Goal: Complete application form: Complete application form

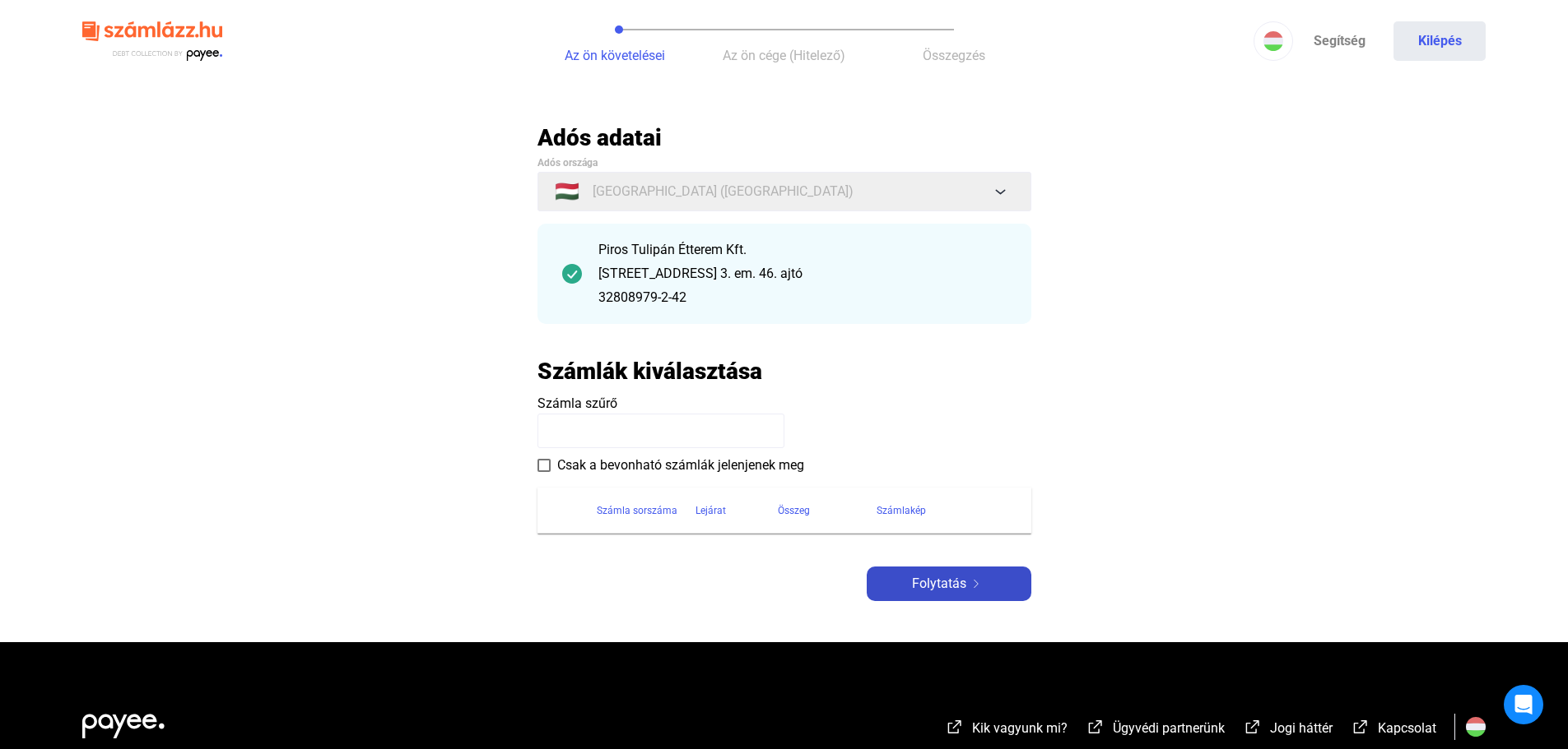
click at [919, 586] on span "Folytatás" at bounding box center [939, 584] width 55 height 20
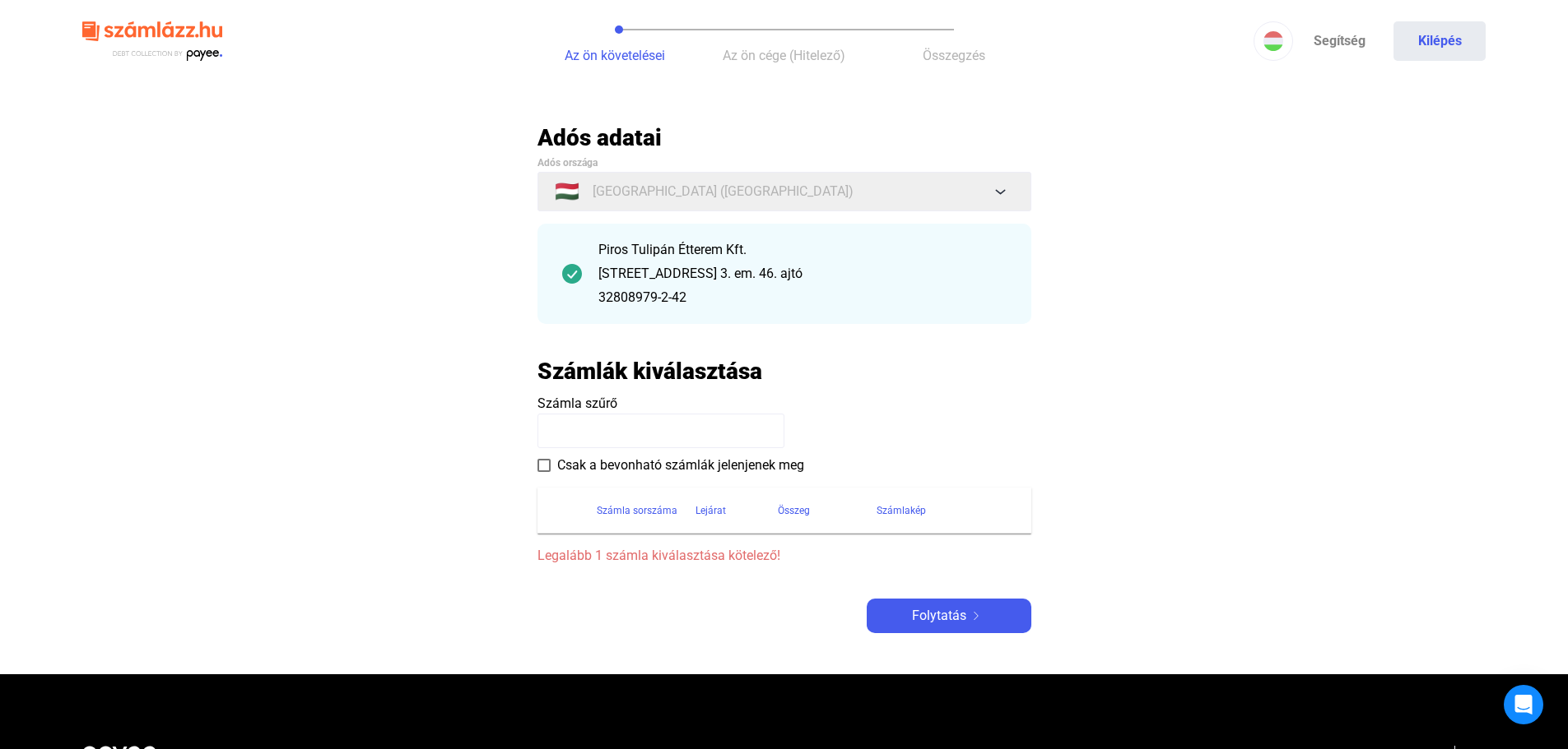
click at [571, 521] on th at bounding box center [567, 510] width 59 height 46
click at [545, 472] on label "Csak a bevonható számlák jelenjenek meg" at bounding box center [671, 466] width 267 height 20
click at [571, 419] on input at bounding box center [661, 431] width 247 height 34
click at [995, 615] on div "Folytatás" at bounding box center [948, 616] width 154 height 20
click at [682, 513] on div at bounding box center [687, 510] width 10 height 10
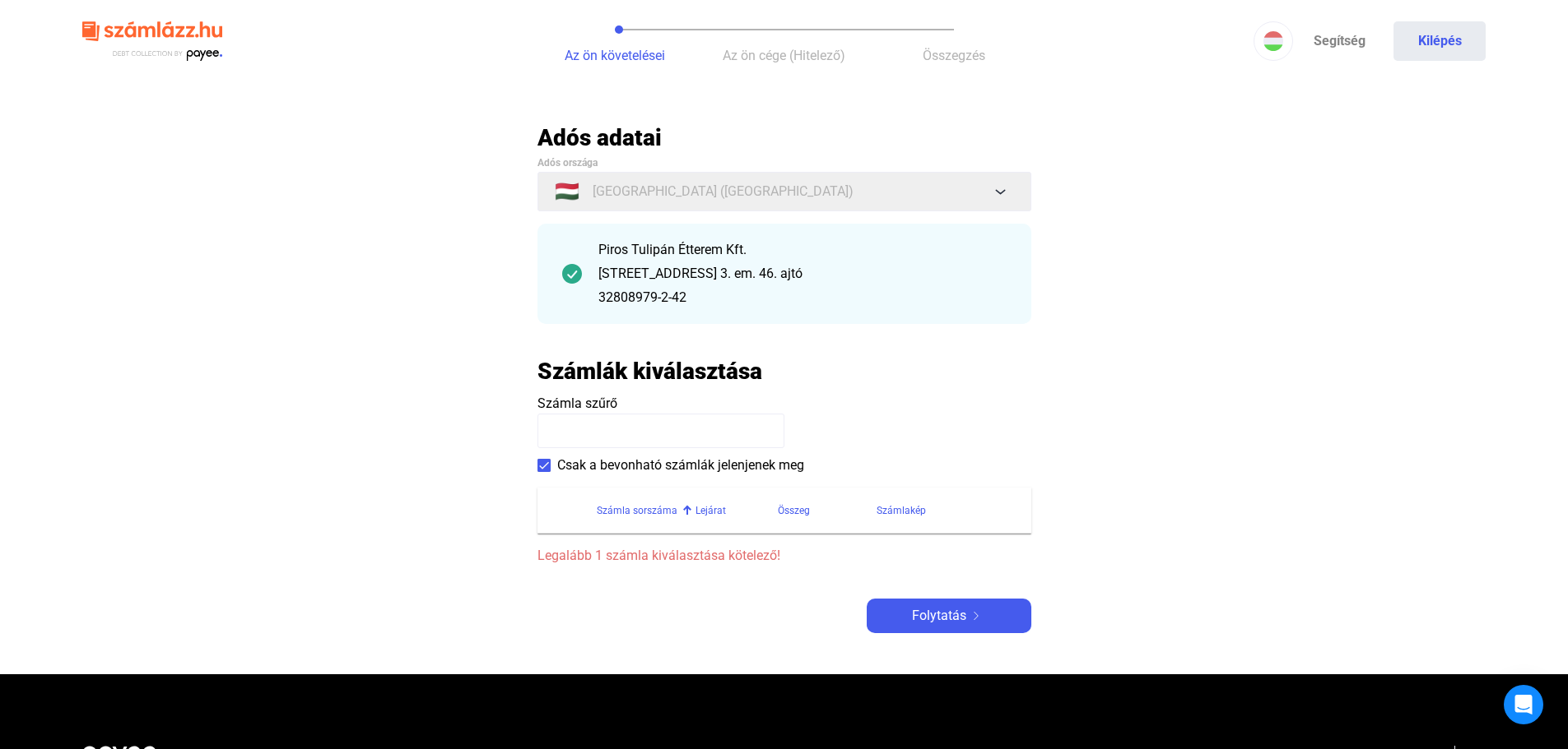
click at [583, 271] on div "Piros Tulipán Étterem Kft. [STREET_ADDRESS] 3. em. 46. ajtó 32808979-2-42" at bounding box center [785, 273] width 494 height 101
click at [625, 418] on input at bounding box center [661, 431] width 247 height 34
click at [541, 454] on div "Számla szűrő Csak a bevonható számlák jelenjenek meg" at bounding box center [785, 435] width 494 height 82
click at [547, 464] on span at bounding box center [544, 466] width 13 height 13
click at [600, 417] on input at bounding box center [661, 431] width 247 height 34
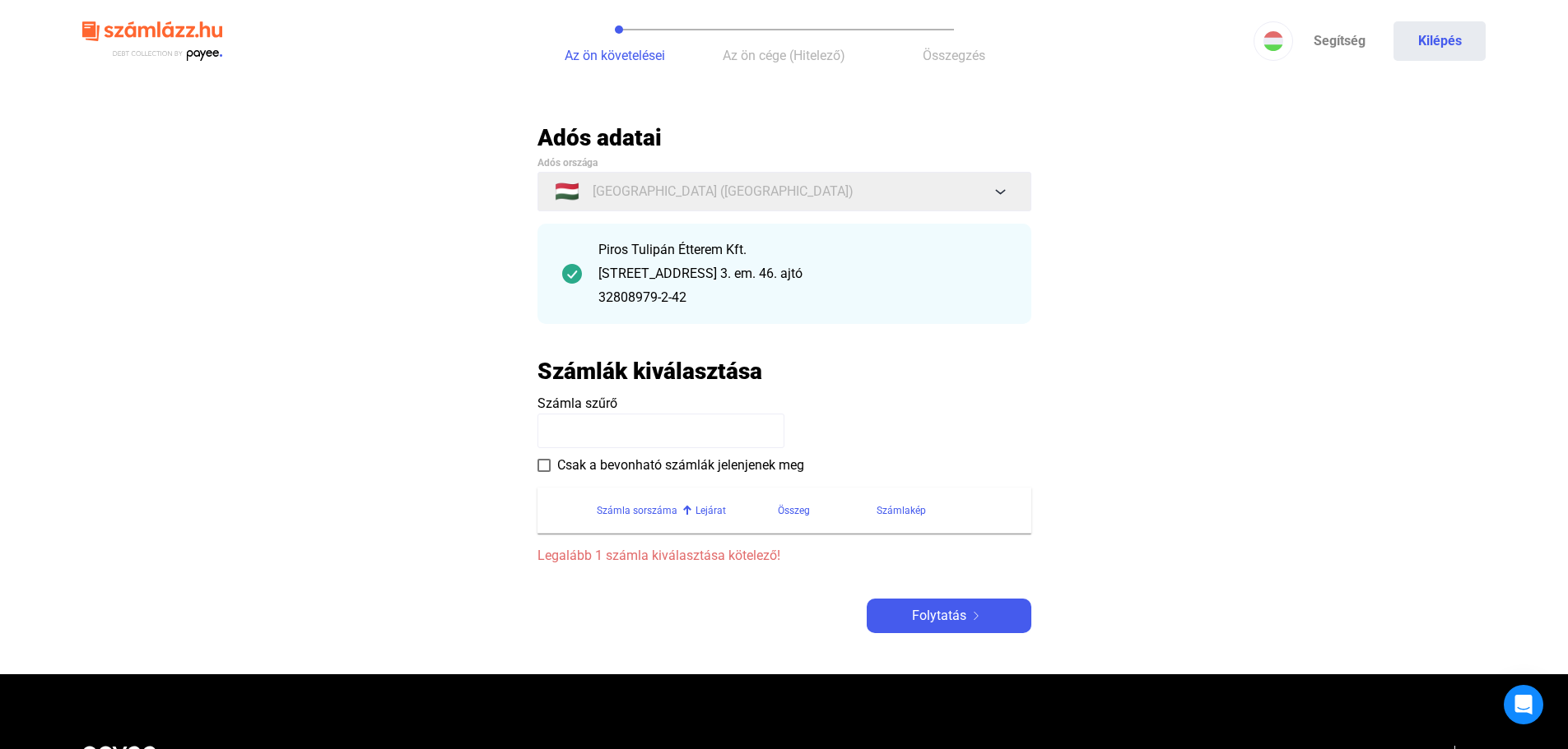
click at [748, 443] on input at bounding box center [661, 431] width 247 height 34
type input "*"
click at [748, 443] on input at bounding box center [661, 431] width 247 height 34
click at [845, 408] on payee-form-field "Számla szűrő" at bounding box center [785, 421] width 494 height 54
click at [547, 474] on label "Csak a bevonható számlák jelenjenek meg" at bounding box center [671, 466] width 267 height 20
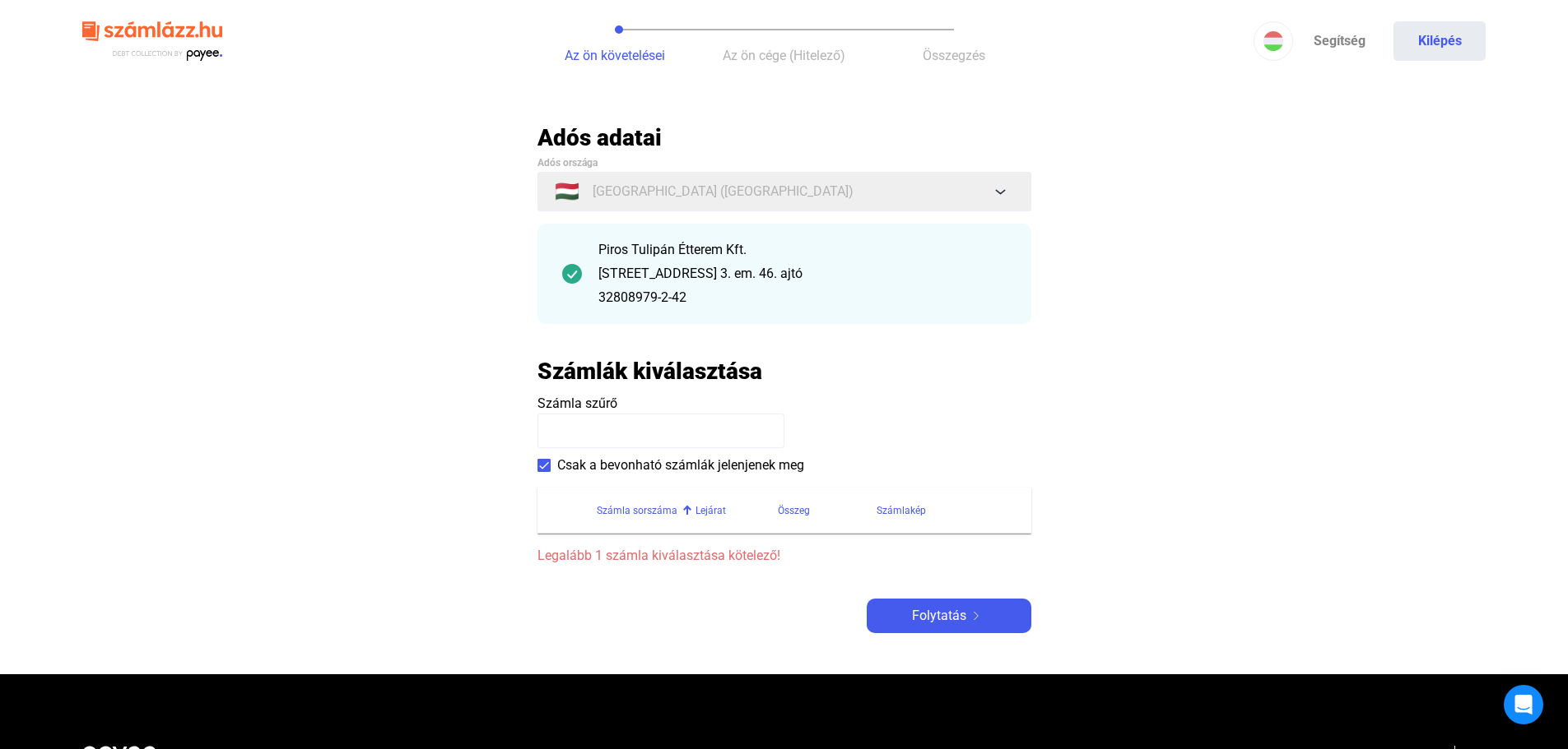
click at [800, 433] on payee-form-field "Számla szűrő" at bounding box center [785, 421] width 494 height 54
click at [785, 511] on div "Összeg" at bounding box center [793, 511] width 32 height 20
click at [909, 614] on div "Folytatás" at bounding box center [948, 616] width 154 height 20
